Goal: Task Accomplishment & Management: Use online tool/utility

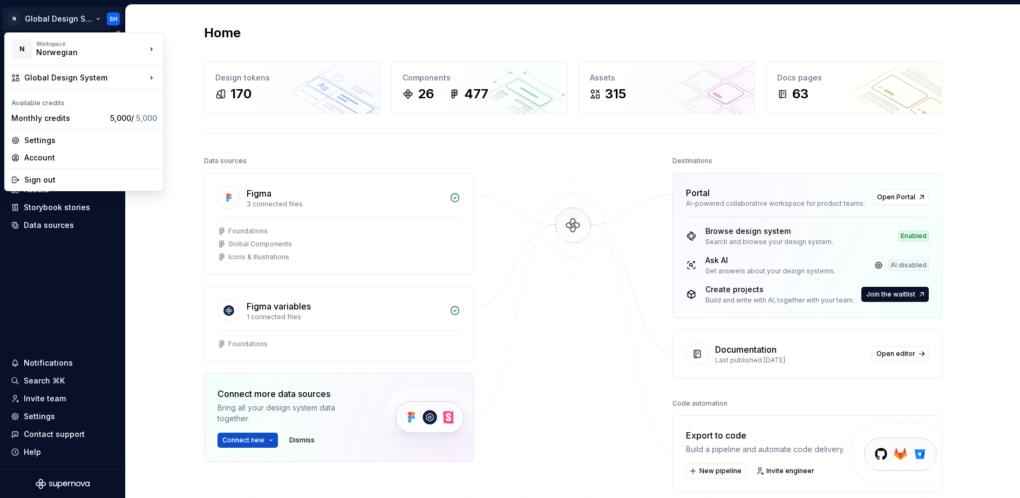
click at [61, 14] on html "N Global Design System SH Home Documentation Analytics Code automation Design s…" at bounding box center [510, 249] width 1020 height 498
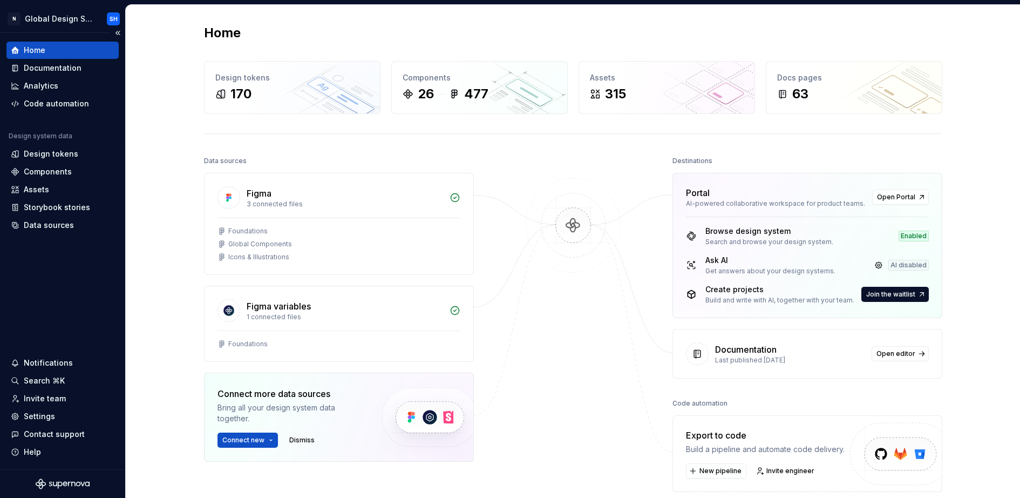
click at [47, 50] on div "Home" at bounding box center [63, 50] width 104 height 11
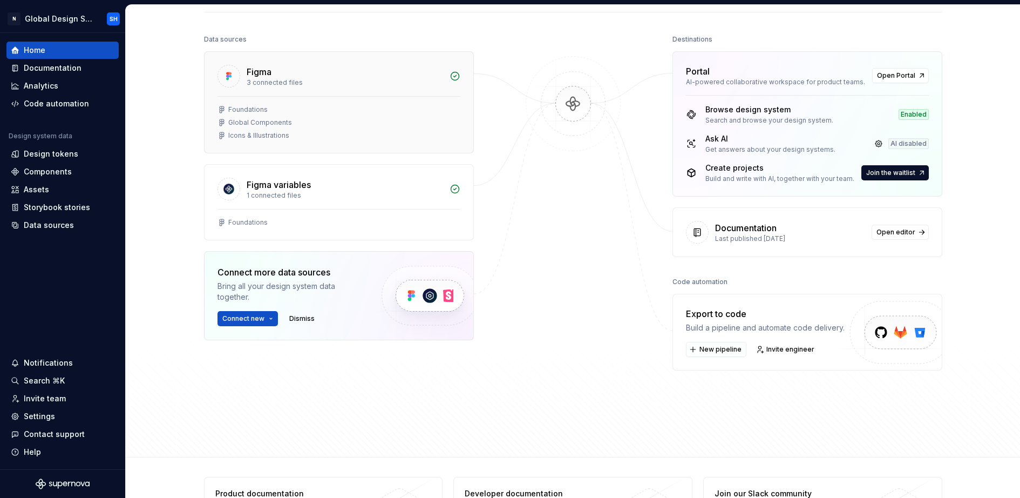
scroll to position [154, 0]
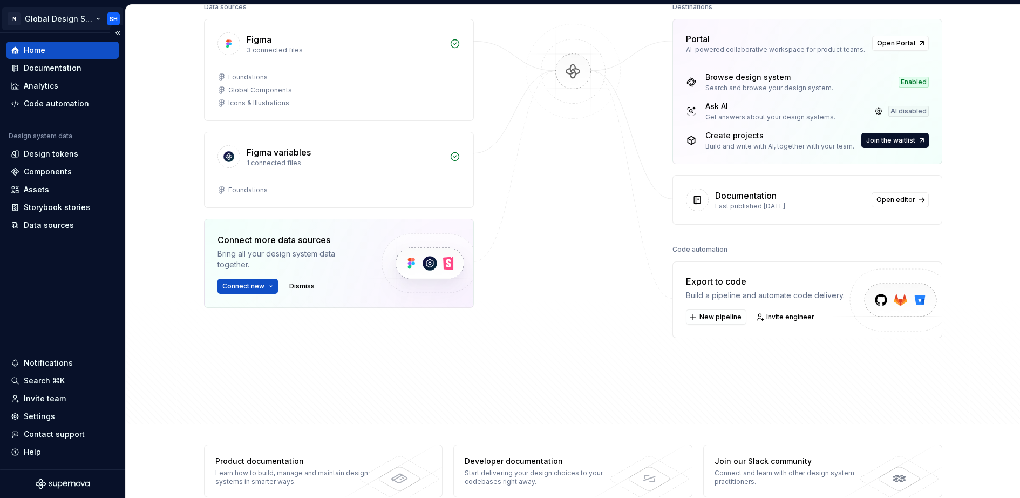
click at [39, 16] on html "N Global Design System SH Home Documentation Analytics Code automation Design s…" at bounding box center [510, 249] width 1020 height 498
click at [570, 117] on html "N Global Design System SH Home Documentation Analytics Code automation Design s…" at bounding box center [510, 249] width 1020 height 498
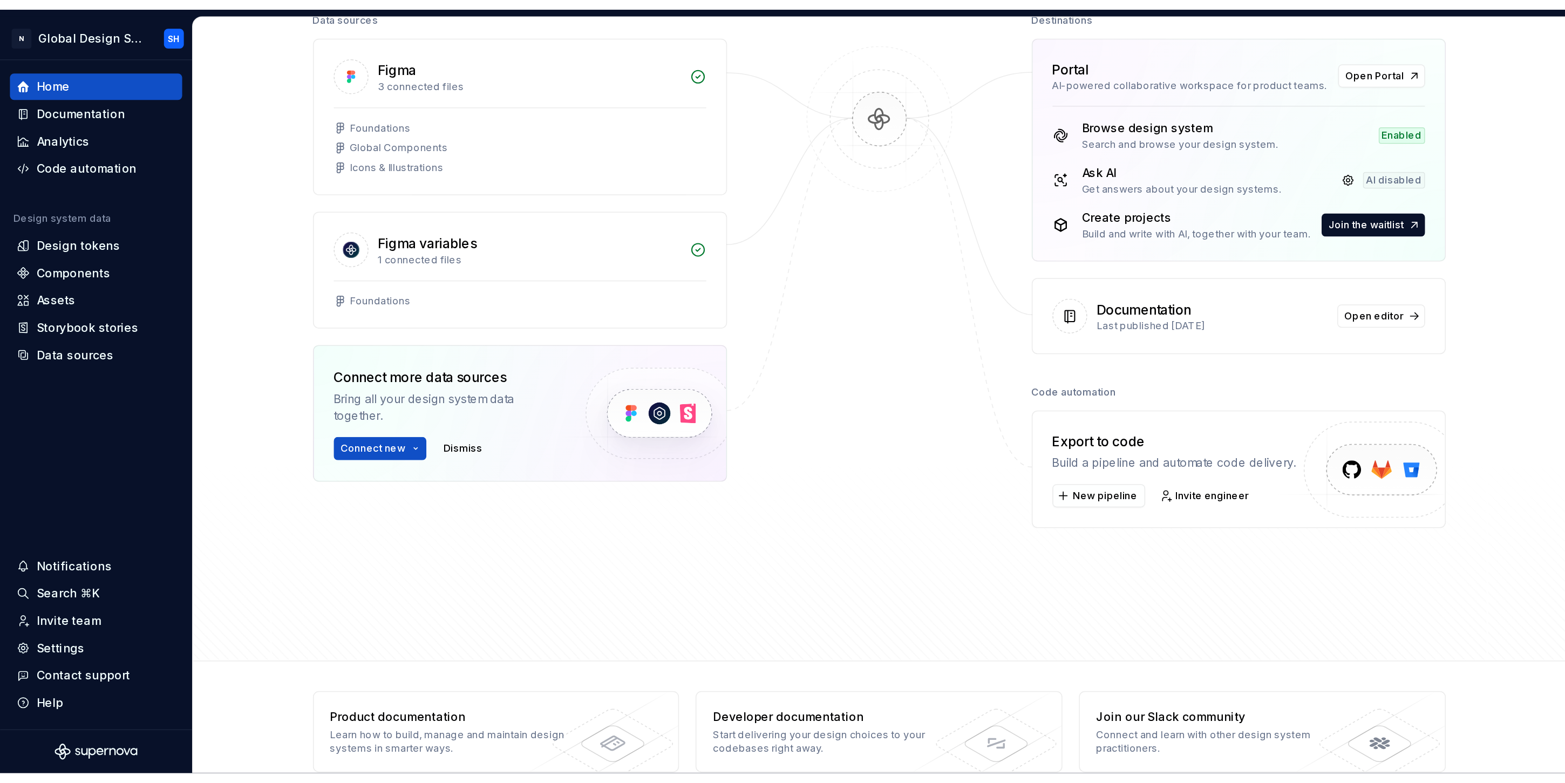
scroll to position [0, 0]
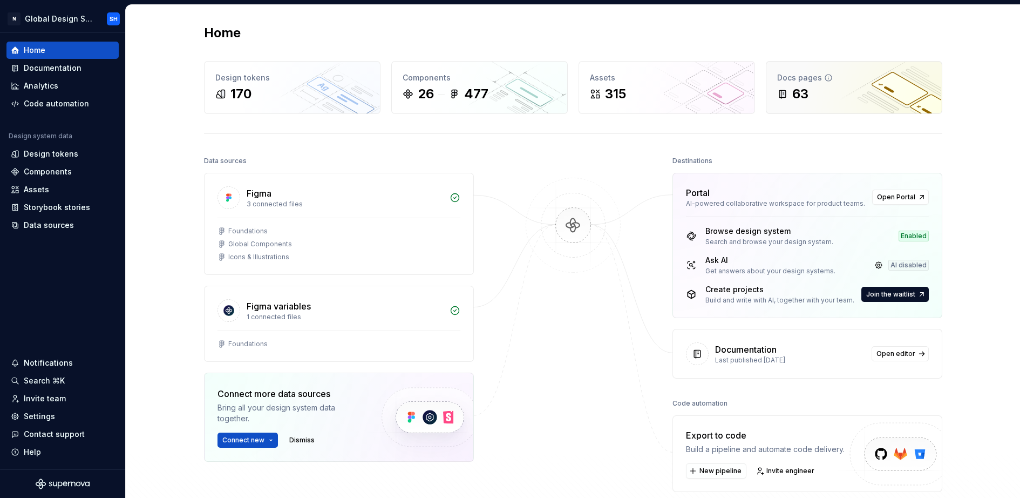
click at [828, 93] on div "63" at bounding box center [854, 93] width 154 height 17
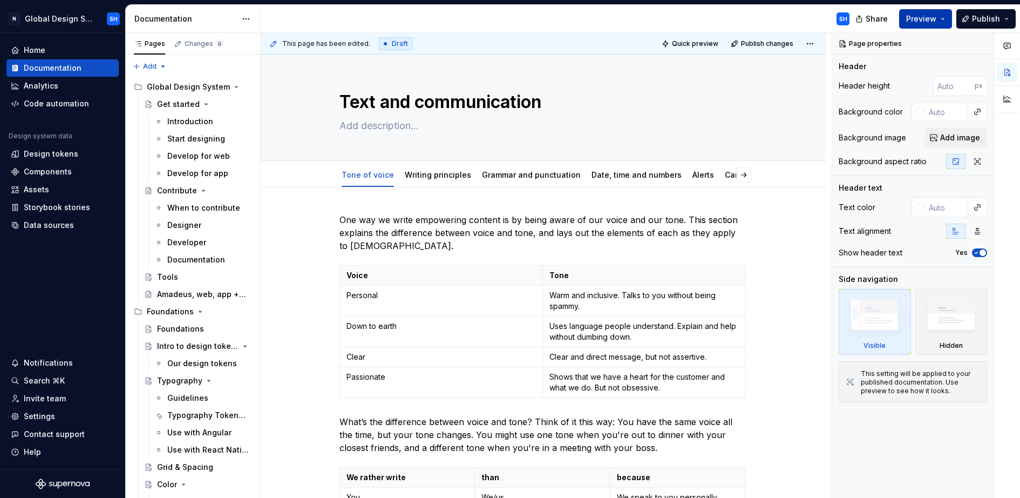
click at [922, 18] on span "Preview" at bounding box center [921, 18] width 30 height 11
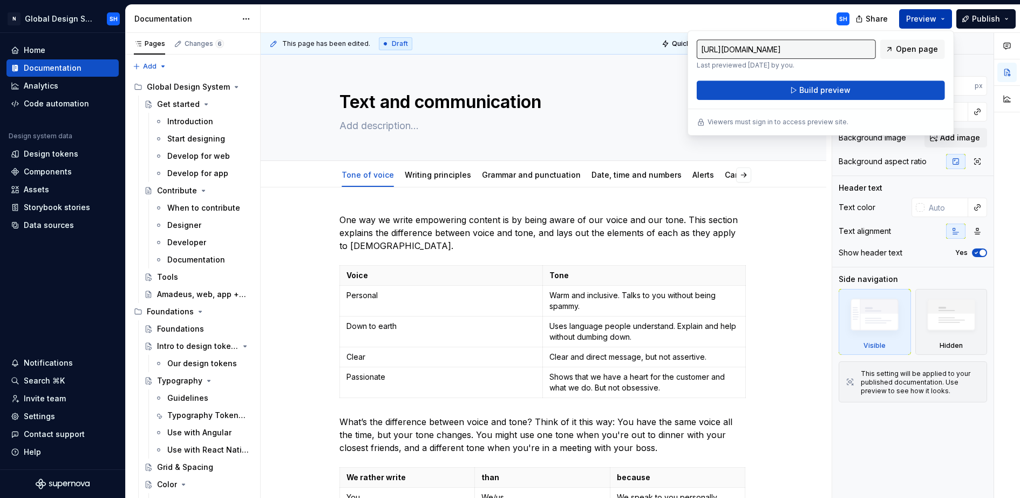
click at [922, 18] on span "Preview" at bounding box center [921, 18] width 30 height 11
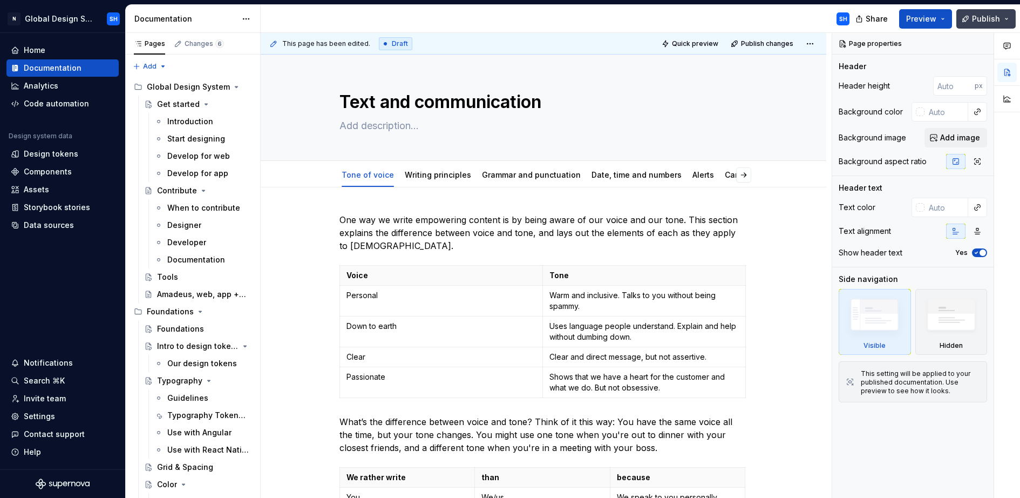
click at [991, 16] on span "Publish" at bounding box center [986, 18] width 28 height 11
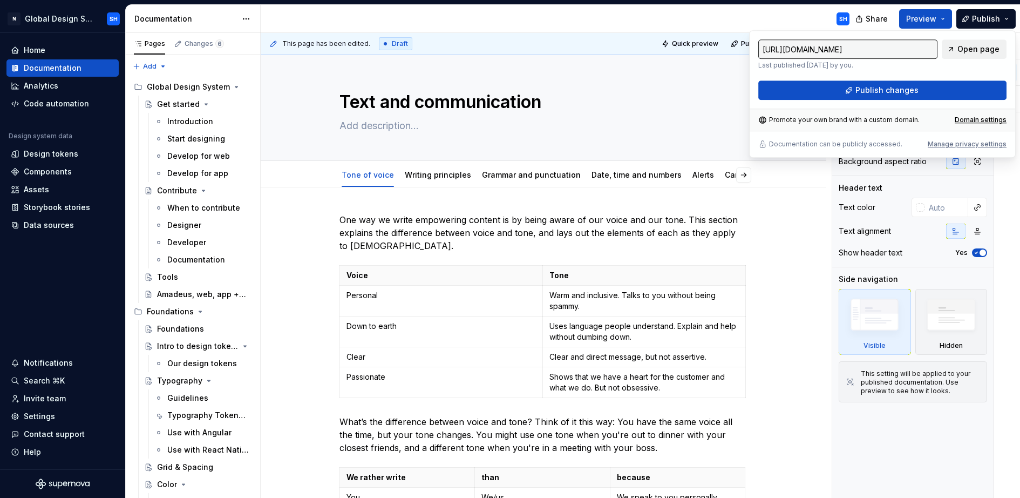
click at [974, 47] on span "Open page" at bounding box center [978, 49] width 42 height 11
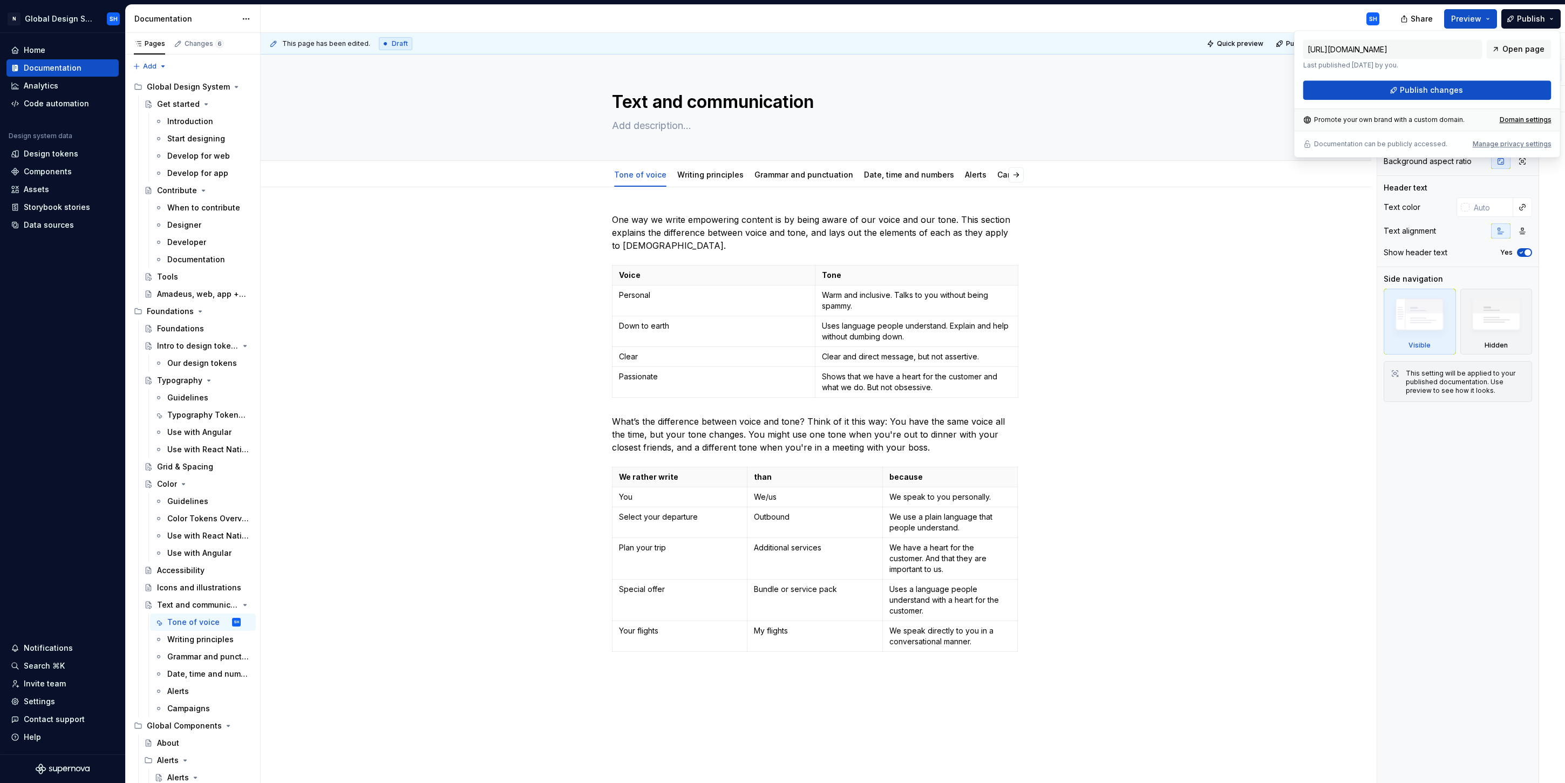
type textarea "*"
